Goal: Check status

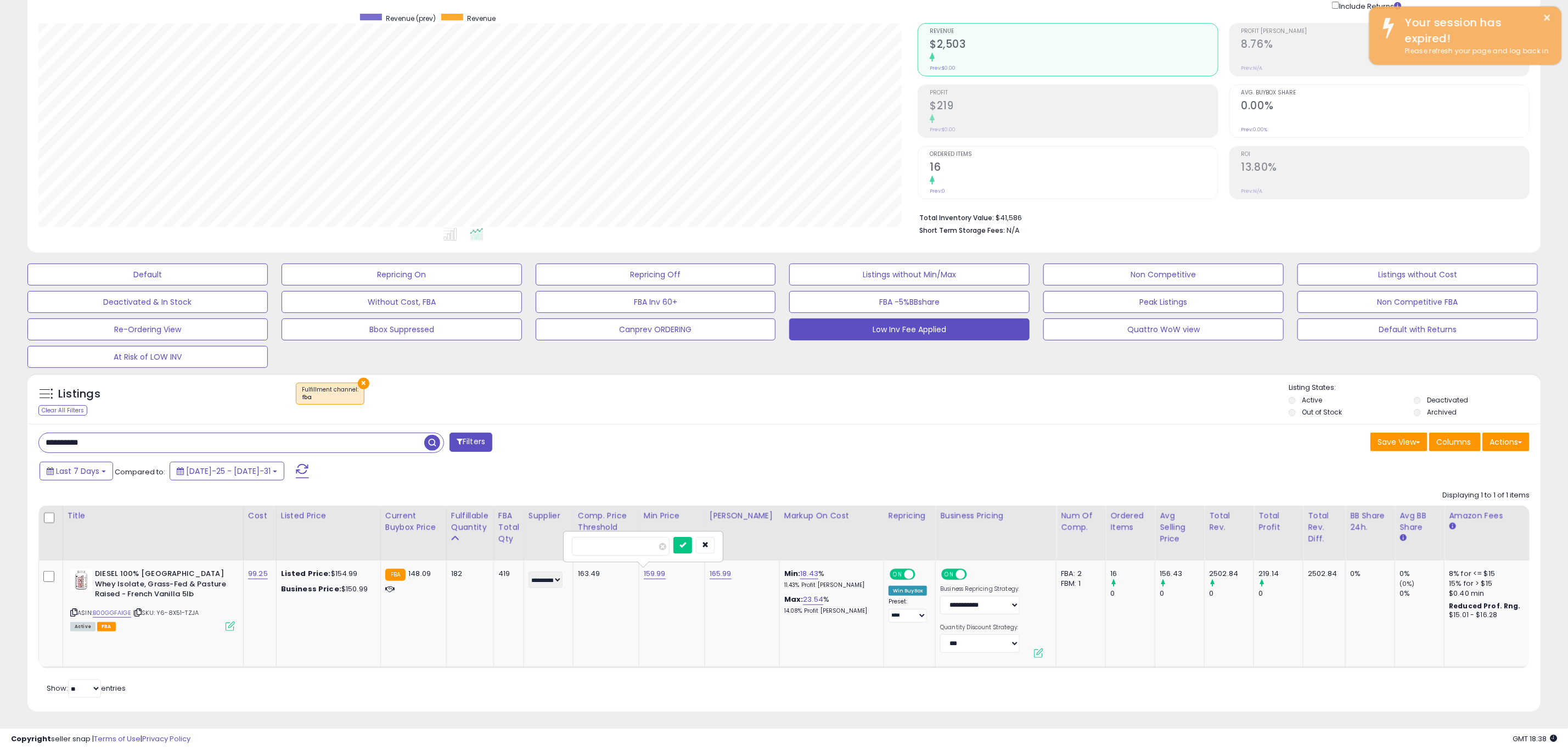
scroll to position [226, 879]
